Goal: Navigation & Orientation: Find specific page/section

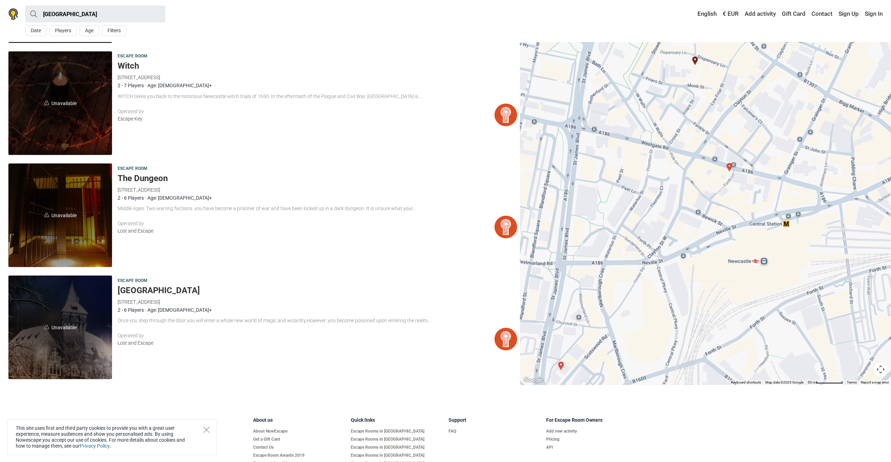
scroll to position [1261, 0]
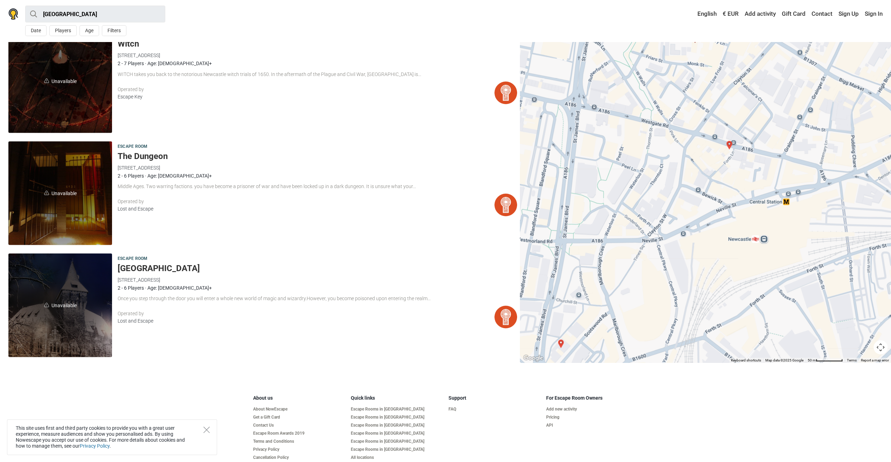
drag, startPoint x: 149, startPoint y: 154, endPoint x: 234, endPoint y: 145, distance: 84.9
click at [234, 145] on div "Escape room" at bounding box center [318, 147] width 400 height 8
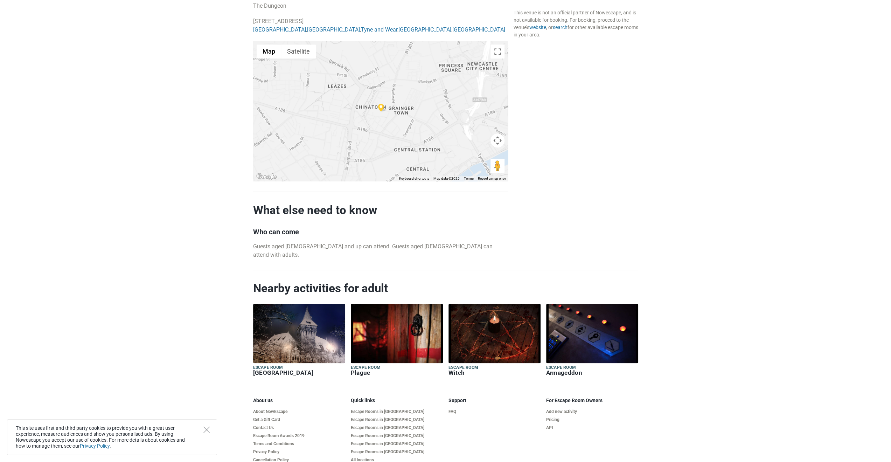
scroll to position [514, 0]
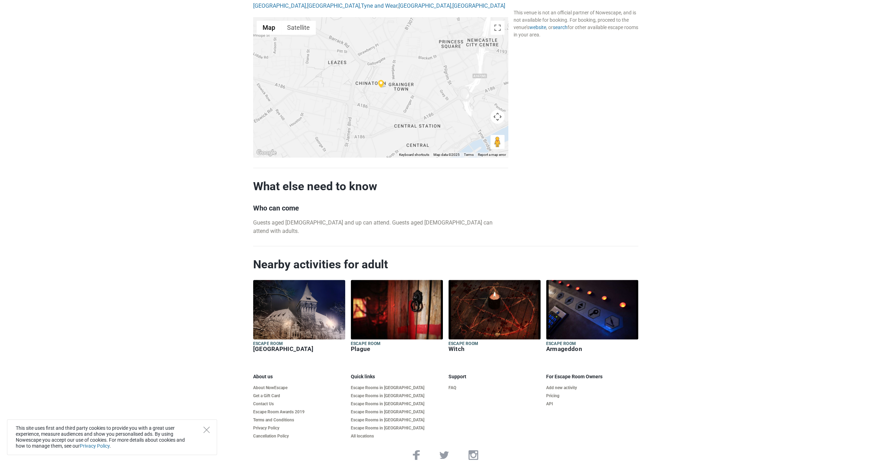
click at [581, 300] on img at bounding box center [592, 310] width 92 height 60
